Goal: Information Seeking & Learning: Learn about a topic

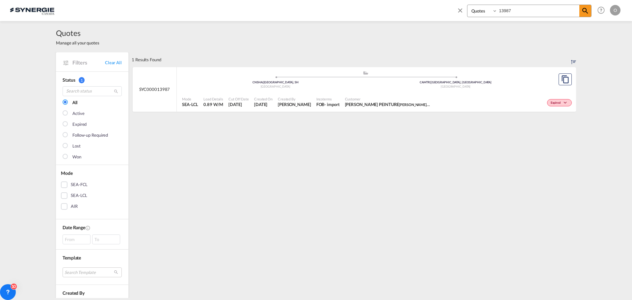
select select "Quotes"
click at [529, 10] on input "13987" at bounding box center [538, 11] width 82 height 12
click at [300, 104] on span "Karen Mercier" at bounding box center [294, 104] width 33 height 6
drag, startPoint x: 524, startPoint y: 13, endPoint x: 496, endPoint y: 13, distance: 28.3
click at [496, 13] on div "Bookings Quotes Enquiries 13502" at bounding box center [529, 11] width 124 height 13
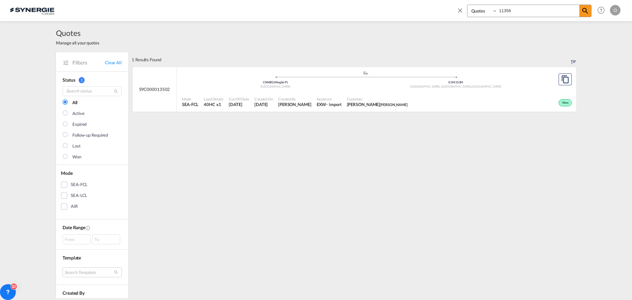
type input "11356"
click at [289, 106] on span "[PERSON_NAME]" at bounding box center [294, 104] width 33 height 6
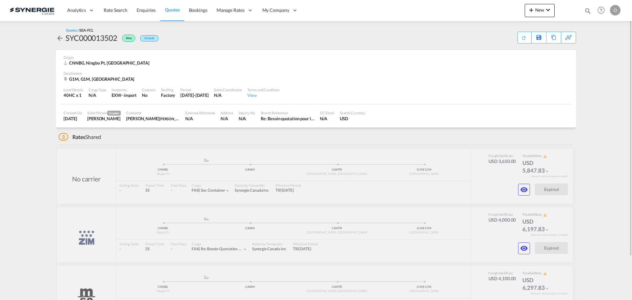
scroll to position [51, 0]
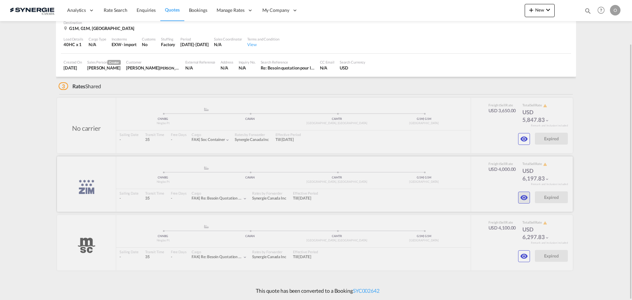
click at [526, 197] on md-icon "icon-eye" at bounding box center [524, 198] width 8 height 8
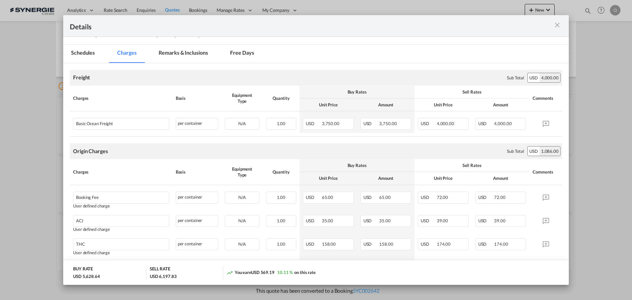
scroll to position [74, 0]
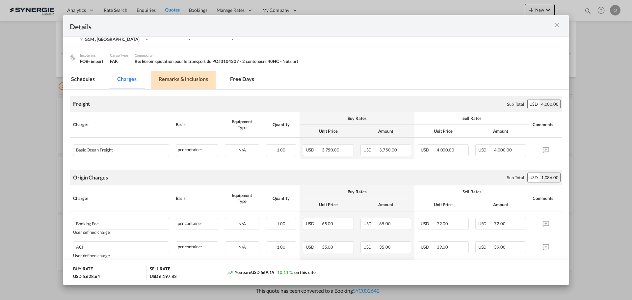
click at [197, 83] on md-tab-item "Remarks & Inclusions" at bounding box center [183, 80] width 65 height 18
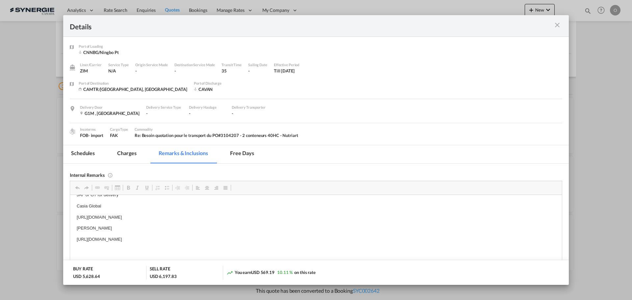
scroll to position [0, 0]
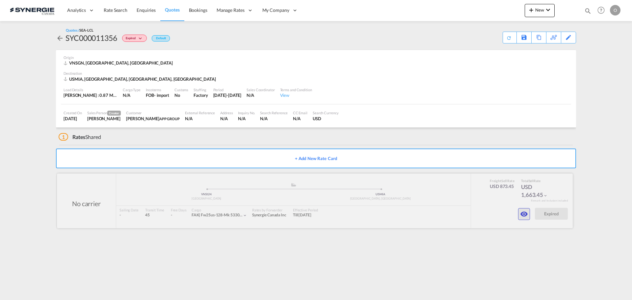
click at [526, 215] on md-icon "icon-eye" at bounding box center [524, 214] width 8 height 8
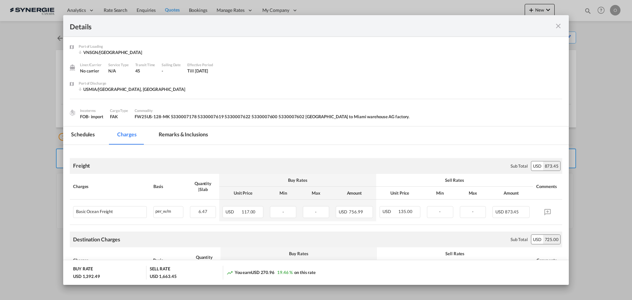
click at [555, 23] on md-icon "icon-close fg-AAA8AD m-0 cursor" at bounding box center [558, 26] width 8 height 8
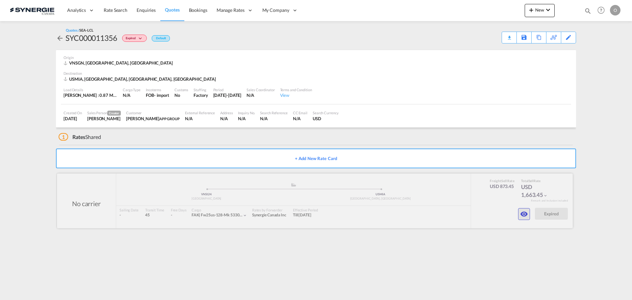
click at [521, 211] on md-icon "icon-eye" at bounding box center [524, 214] width 8 height 8
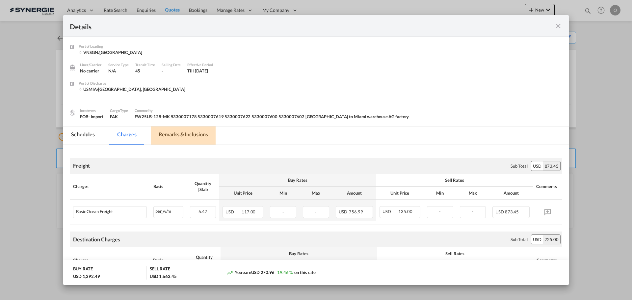
click at [182, 133] on md-tab-item "Remarks & Inclusions" at bounding box center [183, 135] width 65 height 18
